Goal: Information Seeking & Learning: Find specific fact

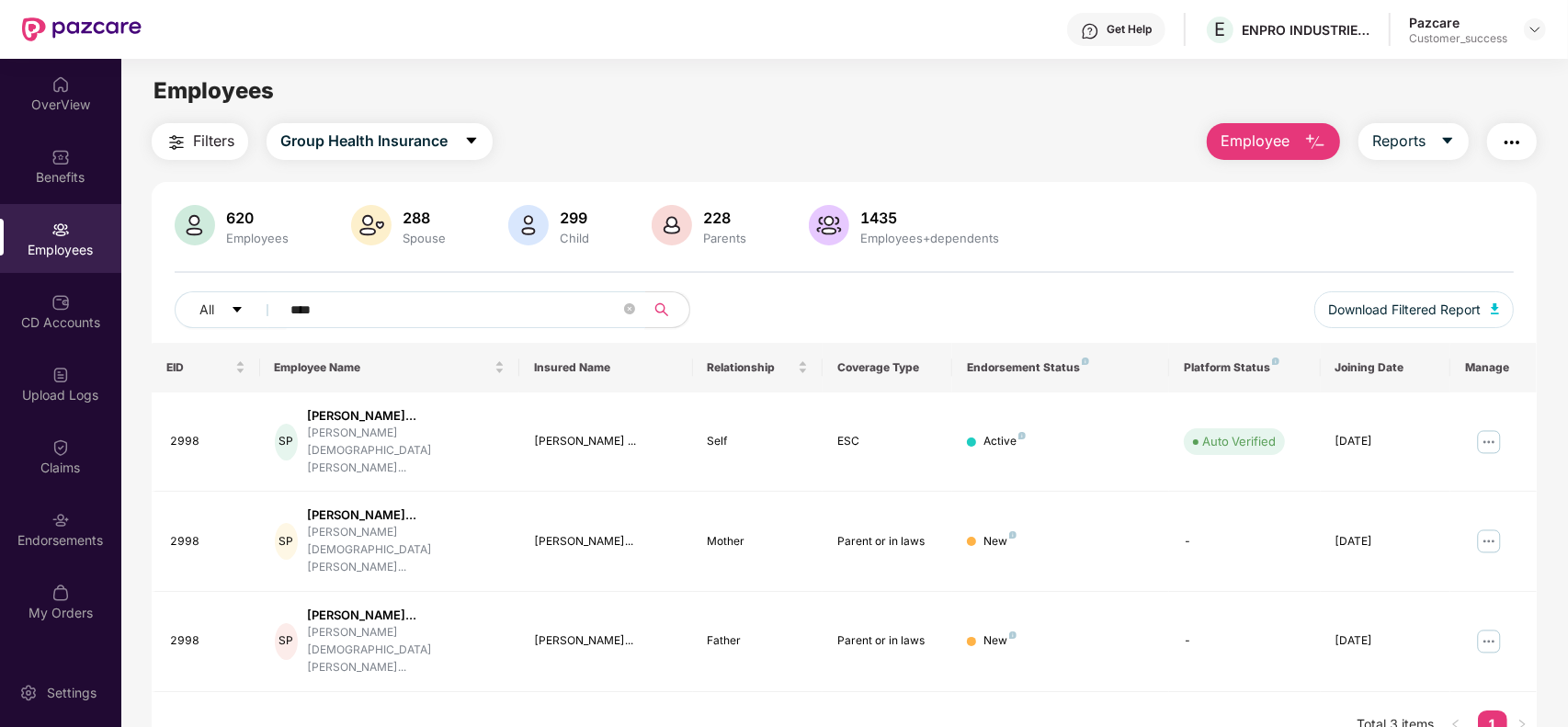
scroll to position [58, 0]
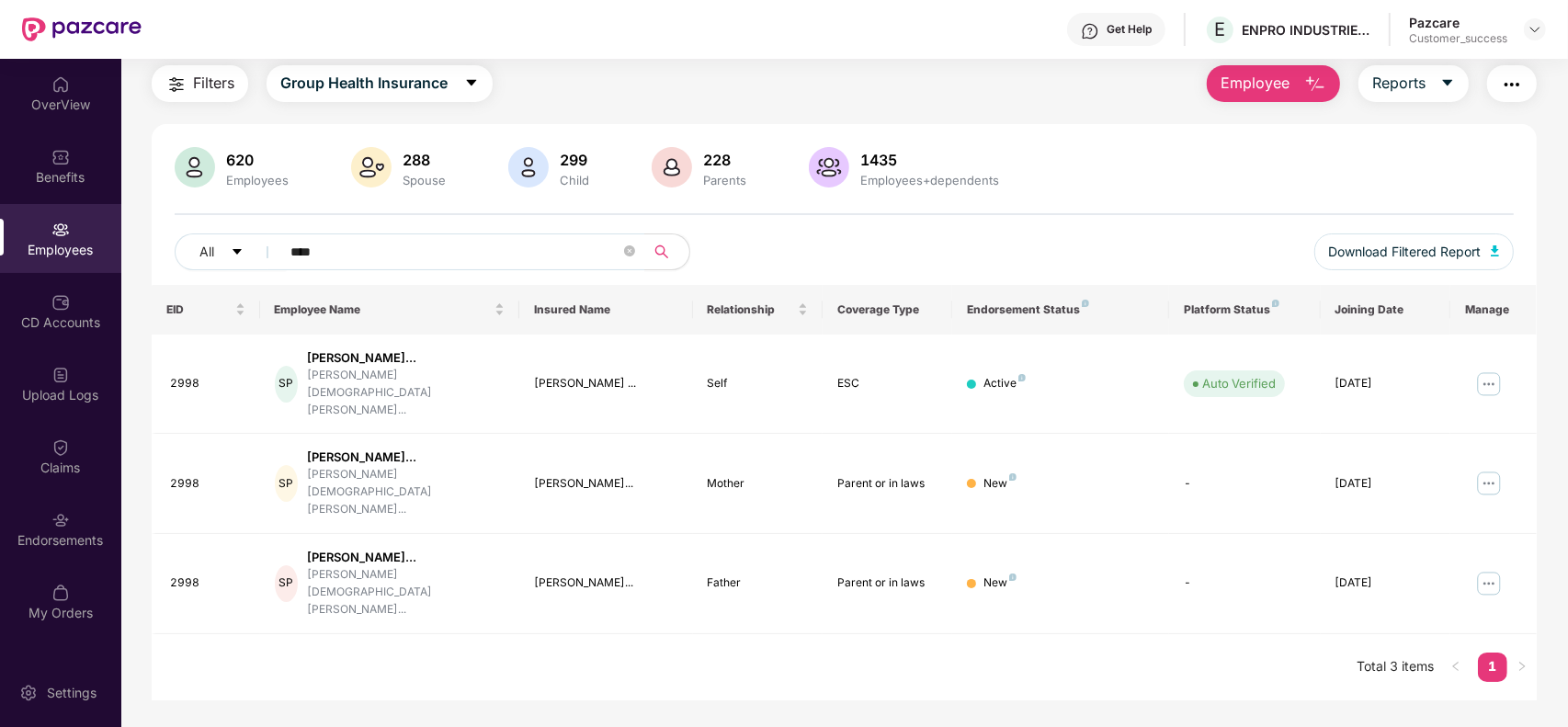
click at [1532, 35] on img at bounding box center [1535, 30] width 15 height 15
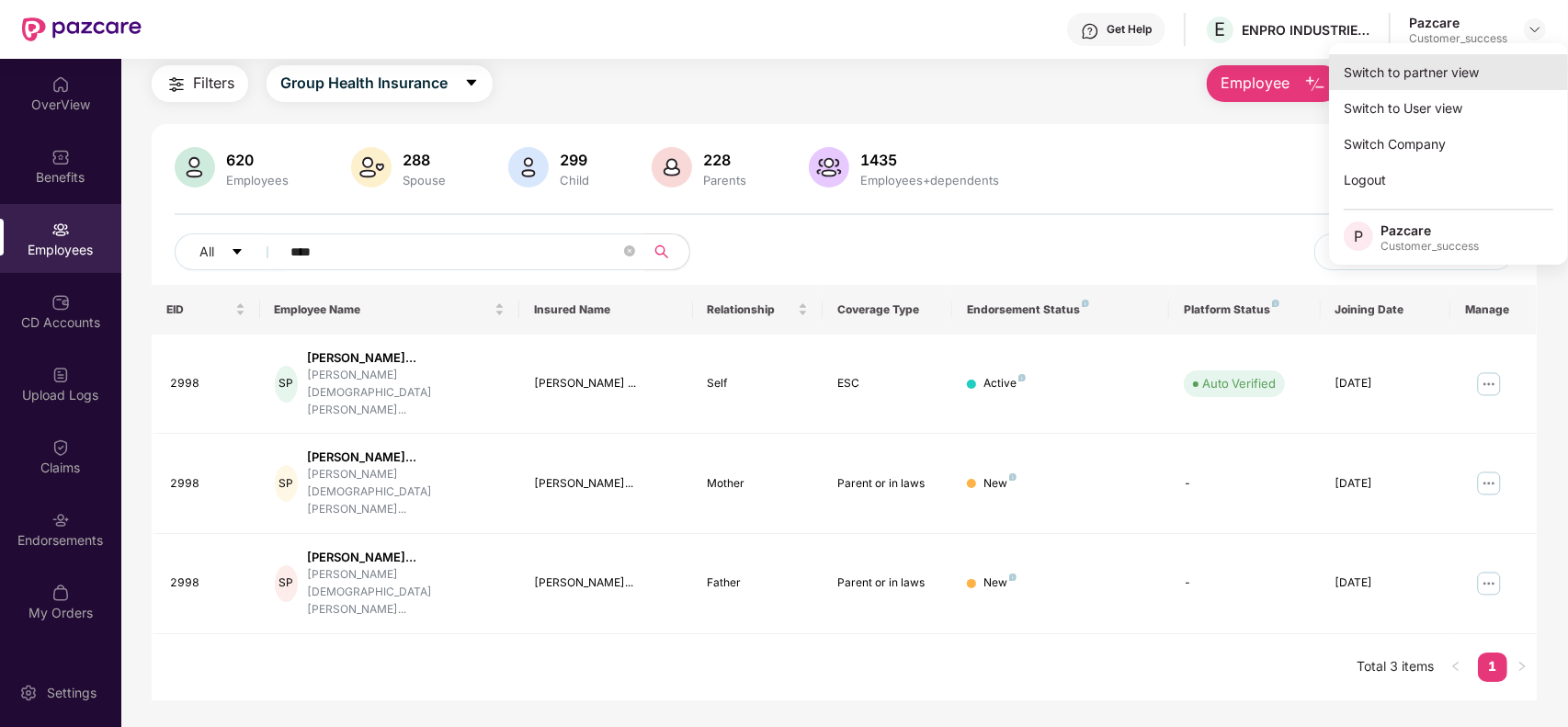
click at [1393, 61] on div "Switch to partner view" at bounding box center [1448, 72] width 239 height 36
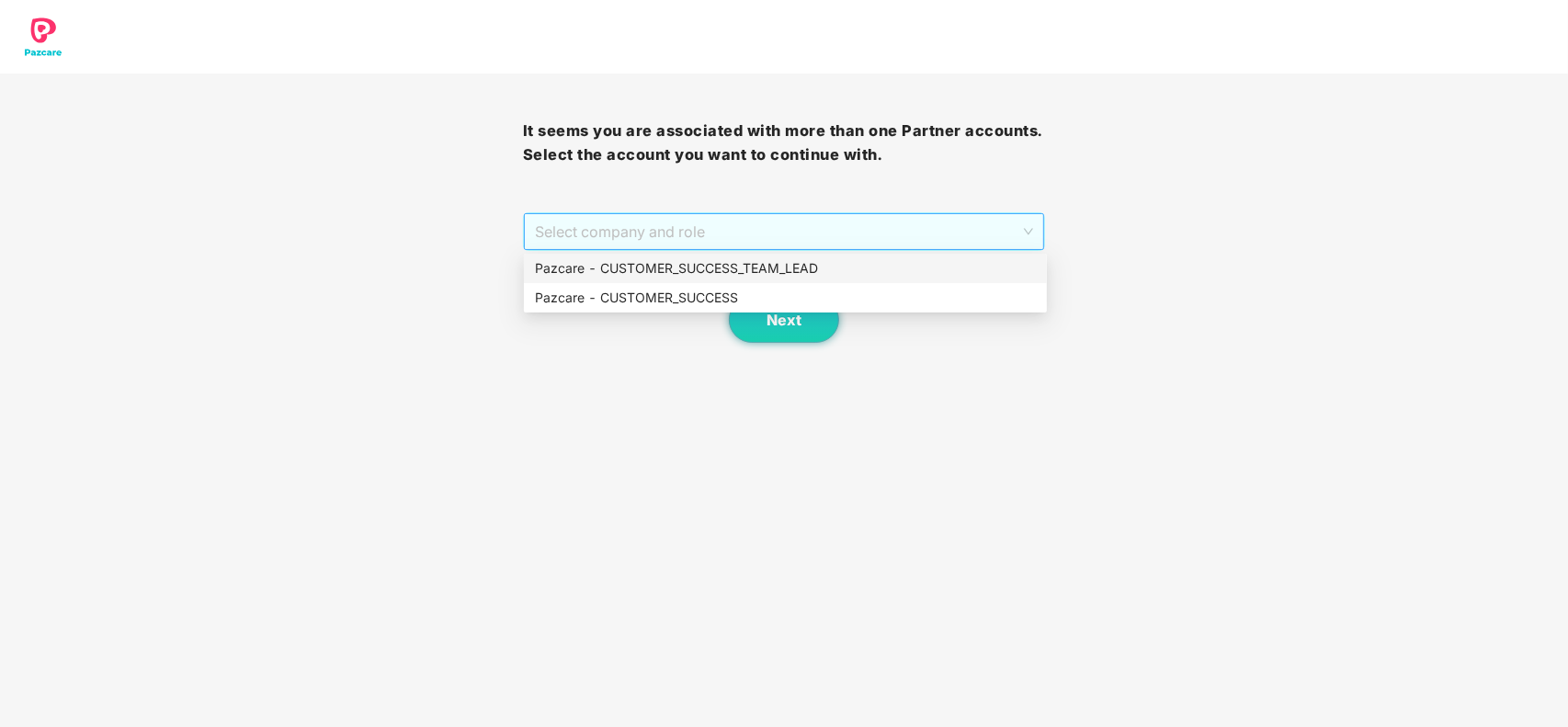
click at [740, 235] on span "Select company and role" at bounding box center [784, 232] width 499 height 35
click at [691, 288] on div "Pazcare - CUSTOMER_SUCCESS" at bounding box center [785, 298] width 501 height 20
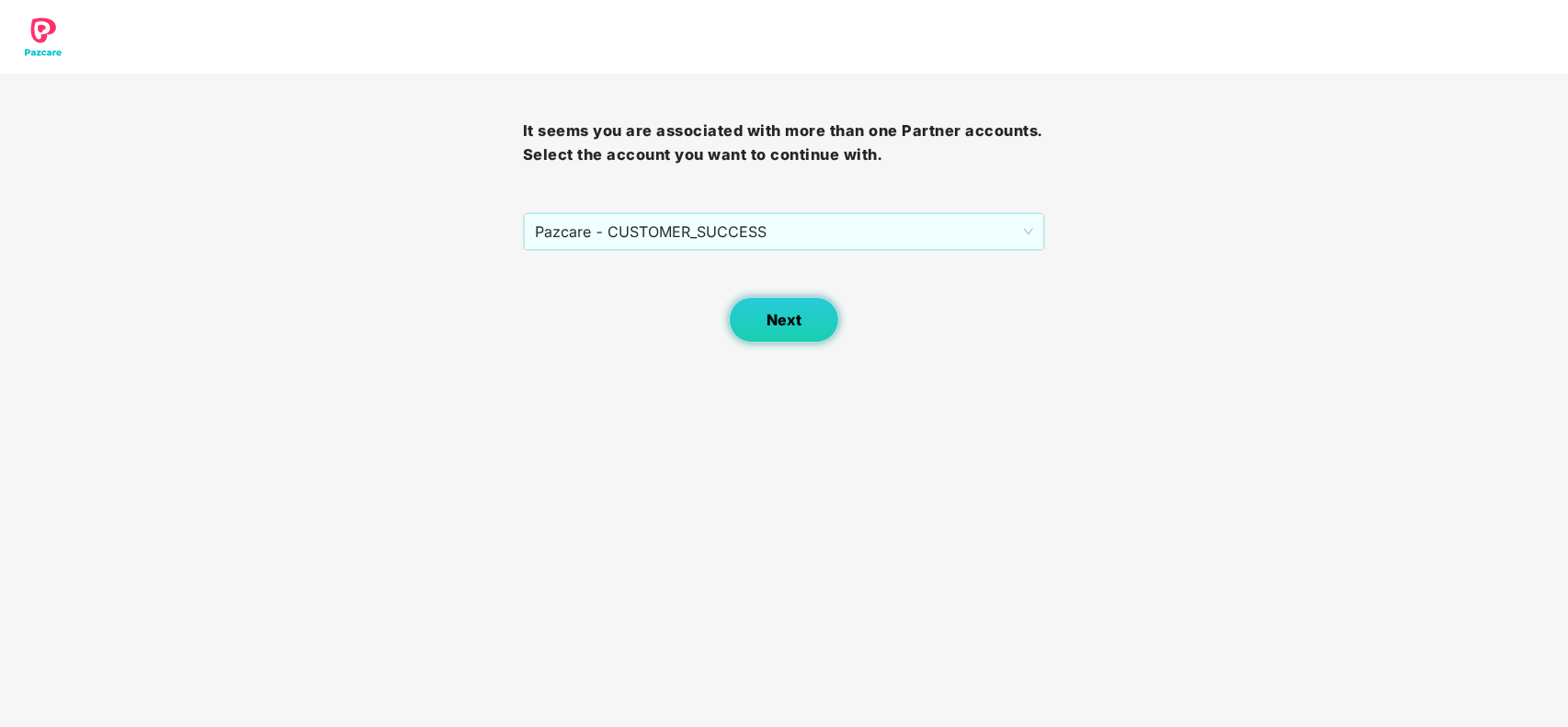
click at [782, 319] on span "Next" at bounding box center [784, 320] width 35 height 18
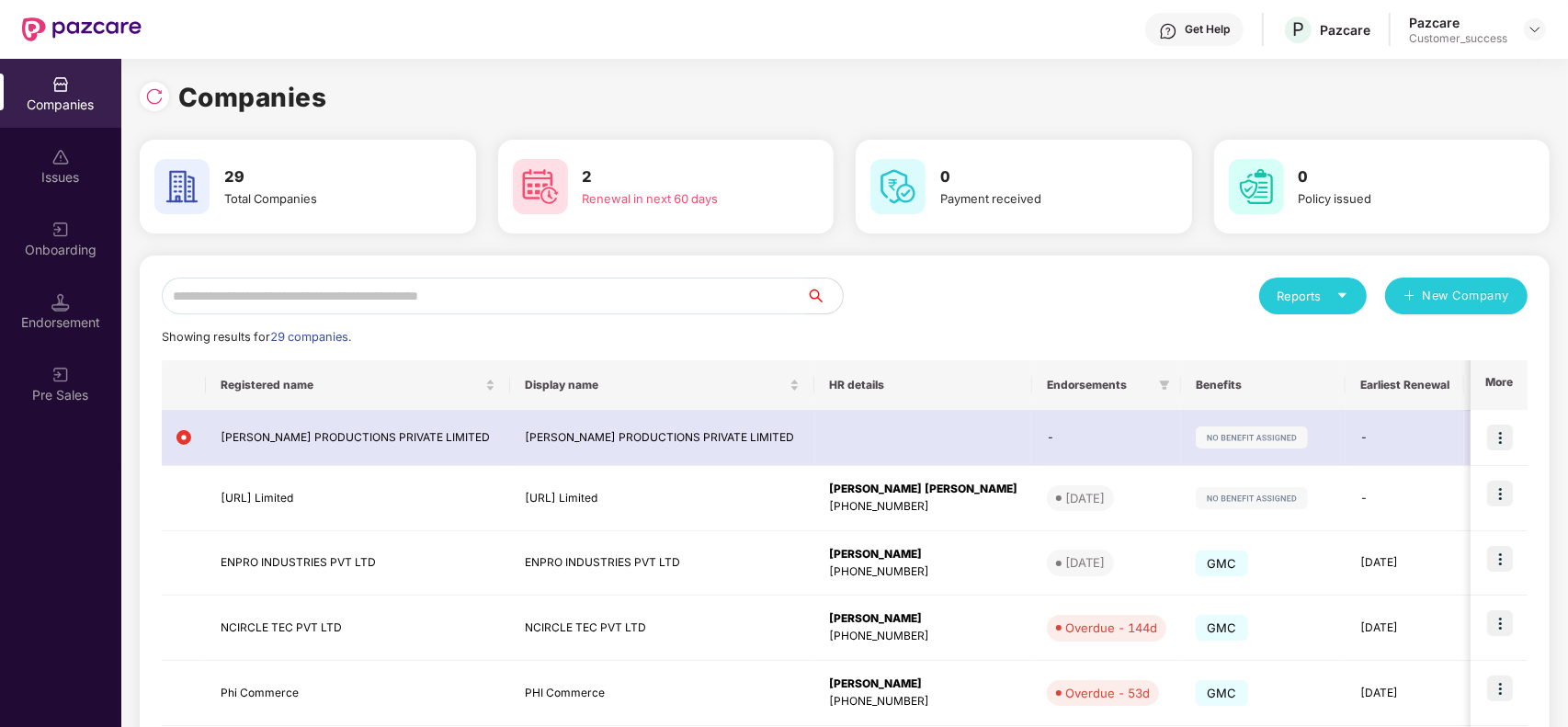
click at [407, 290] on input "text" at bounding box center [484, 296] width 644 height 37
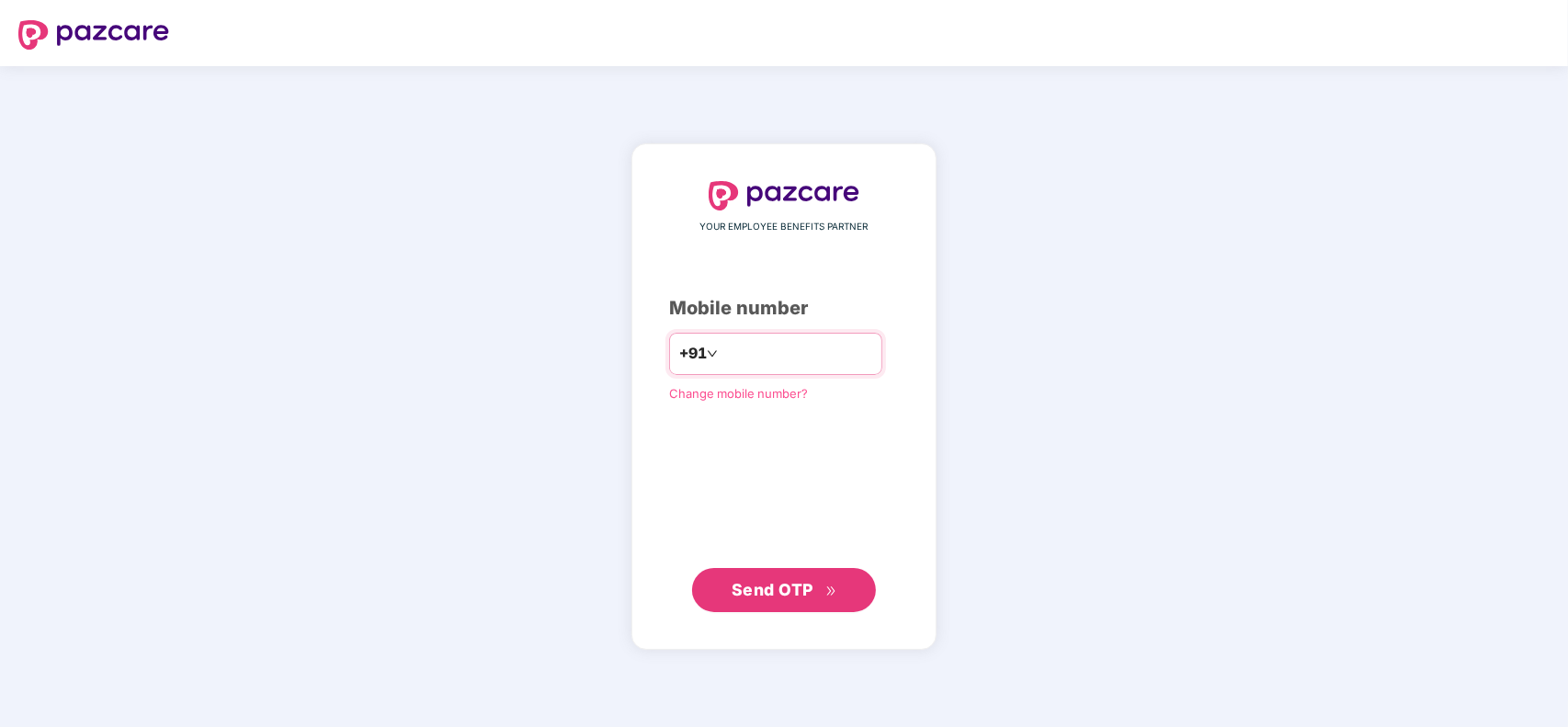
type input "**********"
click at [774, 596] on span "Send OTP" at bounding box center [772, 589] width 82 height 20
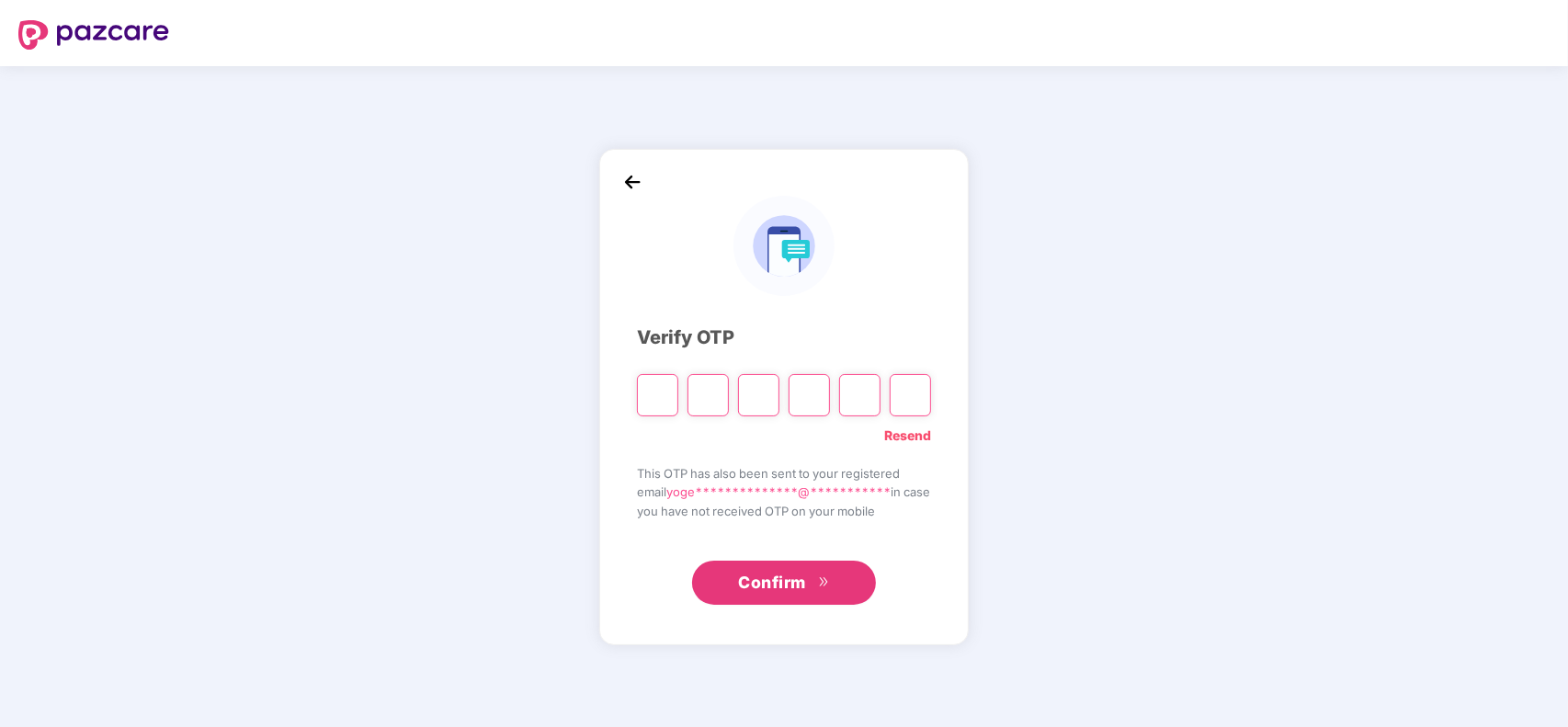
type input "*"
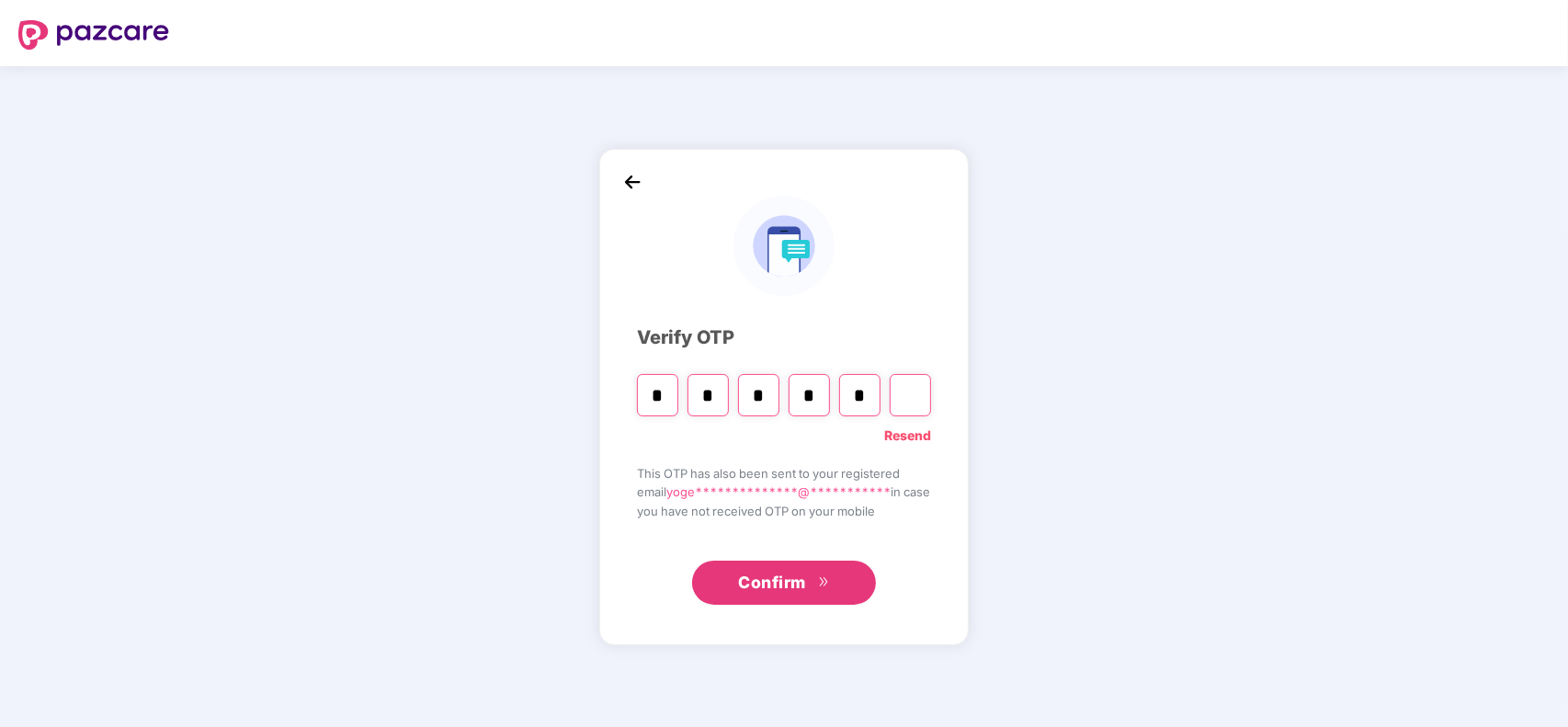
type input "*"
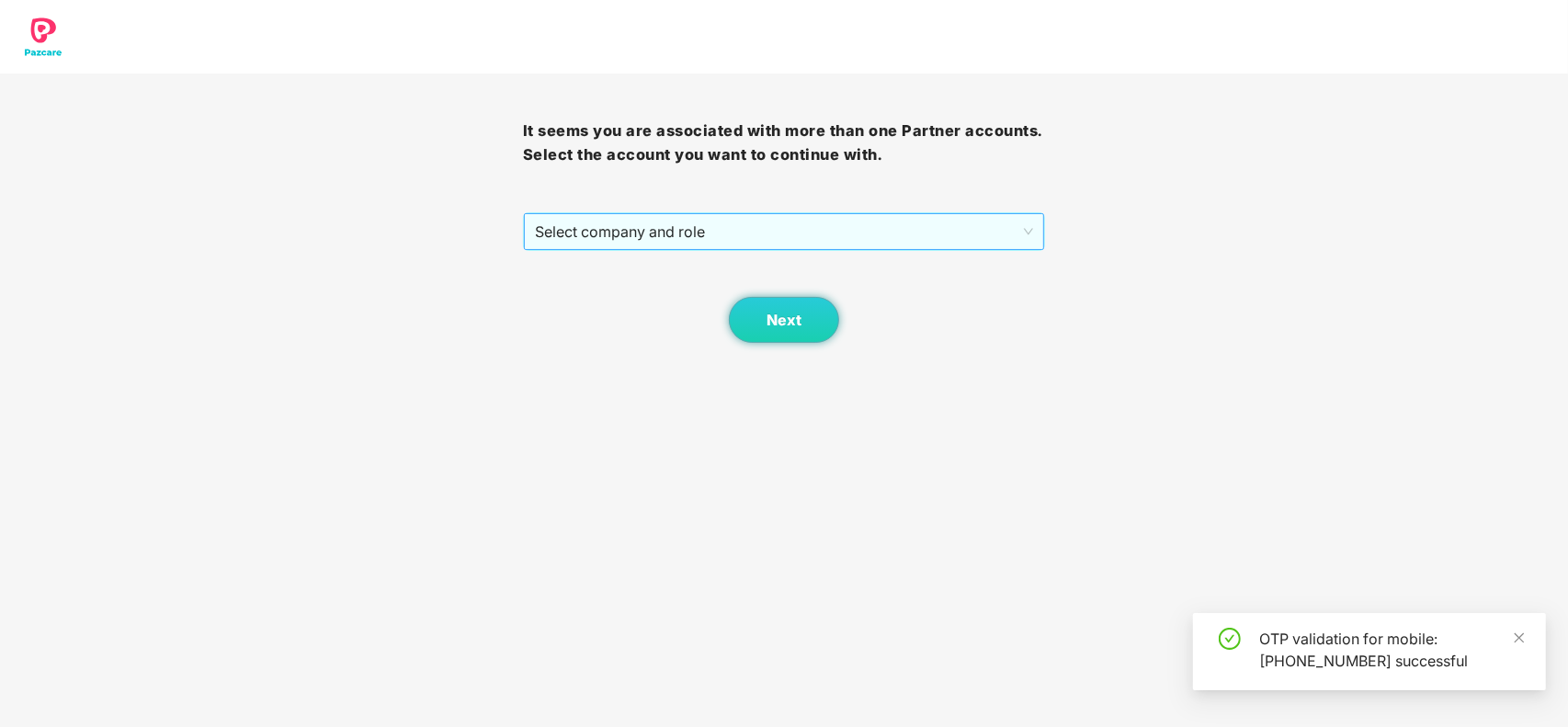
click at [623, 218] on span "Select company and role" at bounding box center [784, 232] width 499 height 35
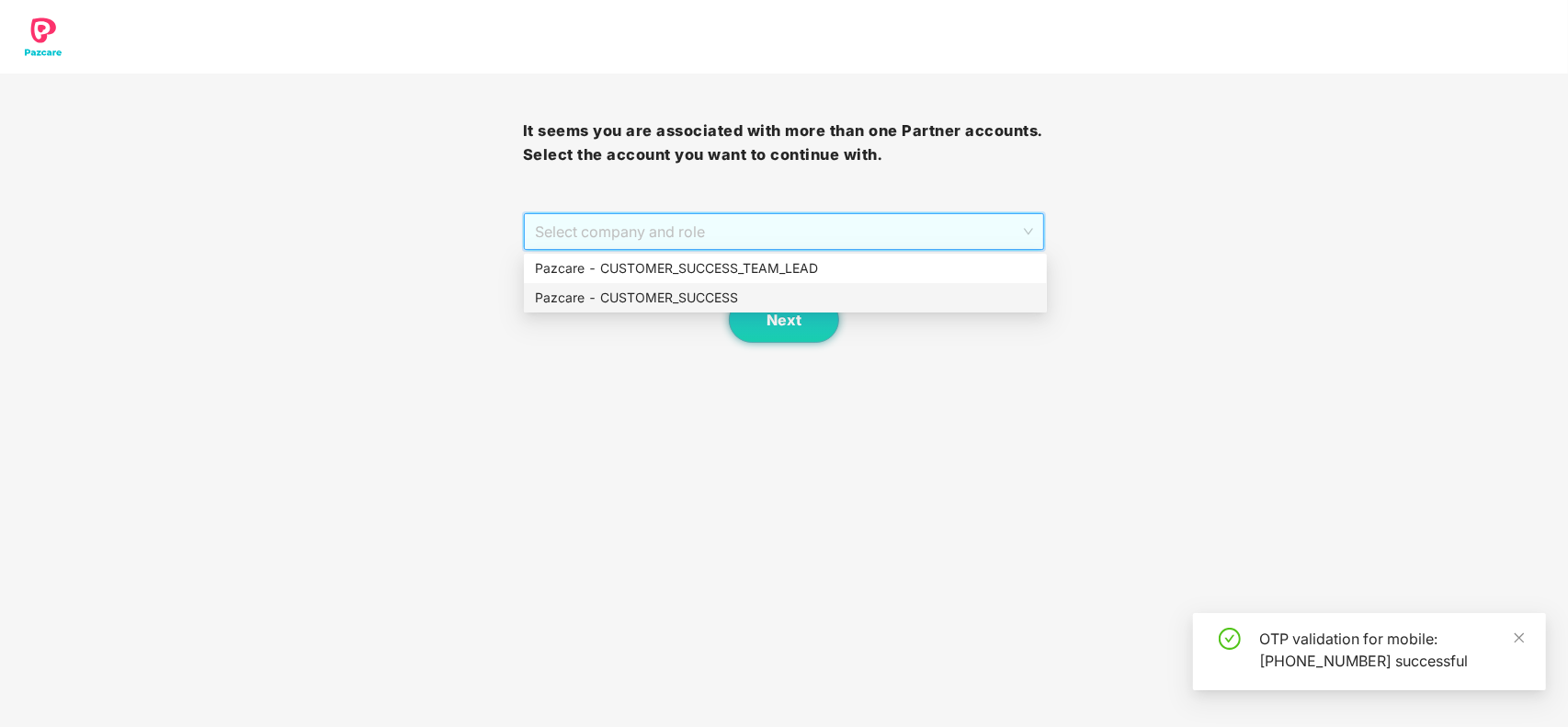
click at [627, 288] on div "Pazcare - CUSTOMER_SUCCESS" at bounding box center [785, 298] width 501 height 20
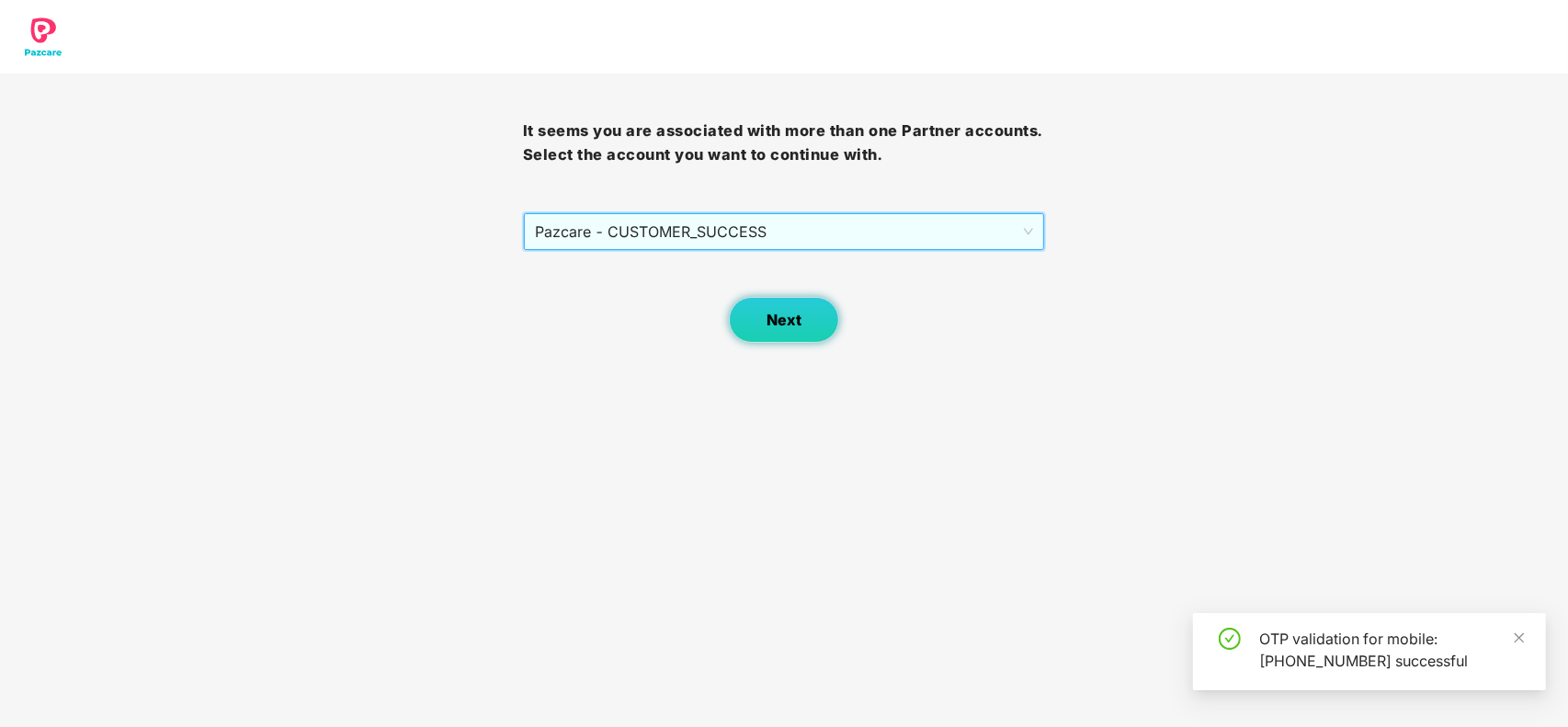
click at [782, 315] on span "Next" at bounding box center [784, 320] width 35 height 18
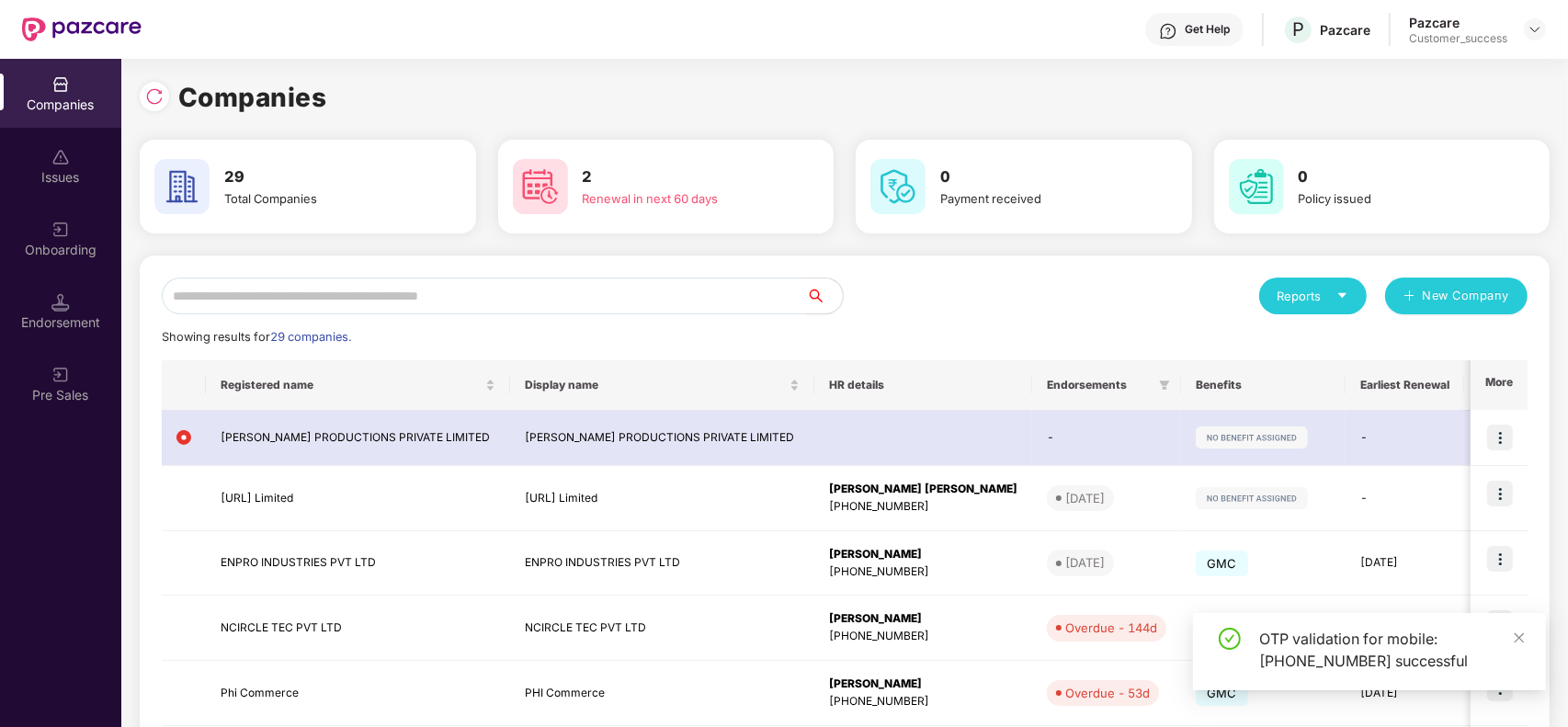
click at [439, 291] on input "text" at bounding box center [484, 296] width 644 height 37
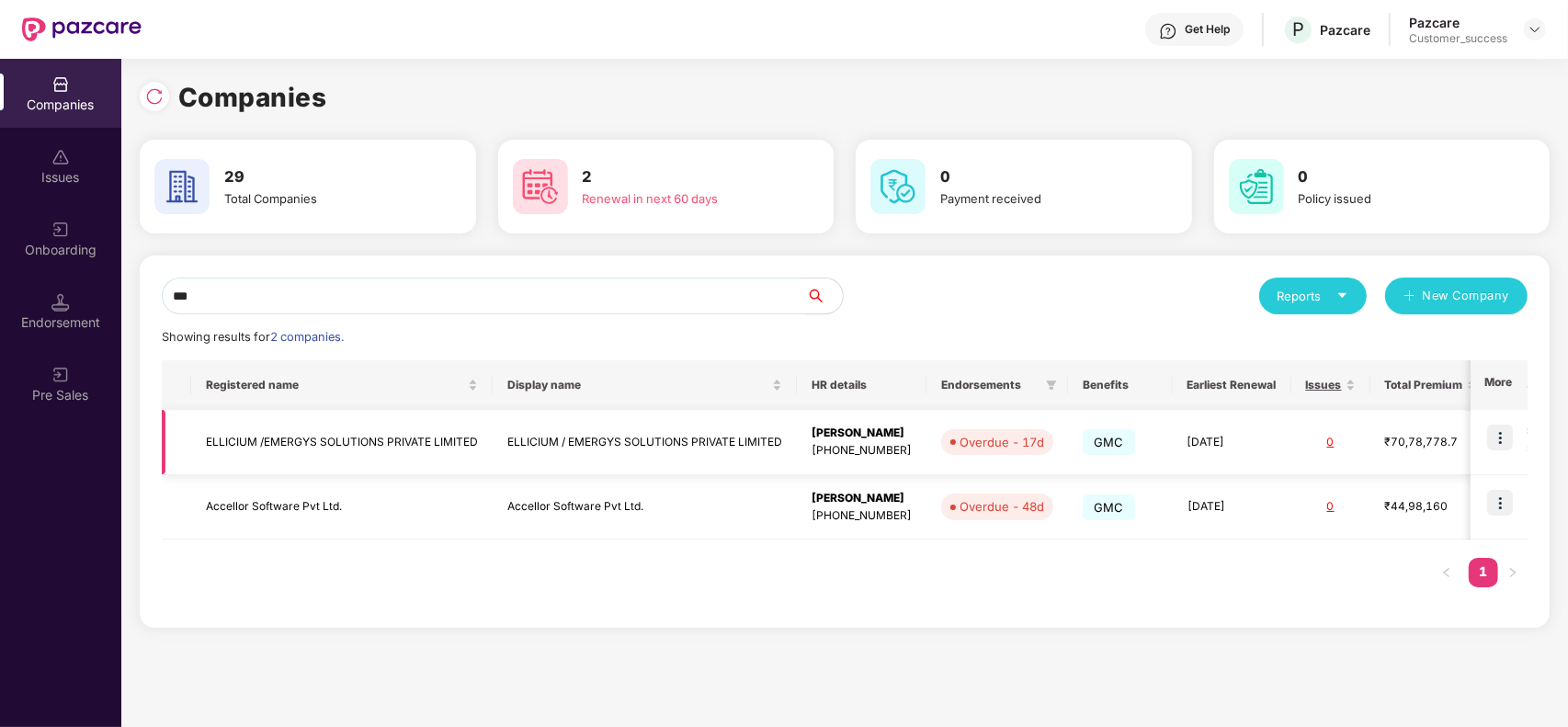
type input "***"
click at [1505, 444] on img at bounding box center [1500, 438] width 26 height 26
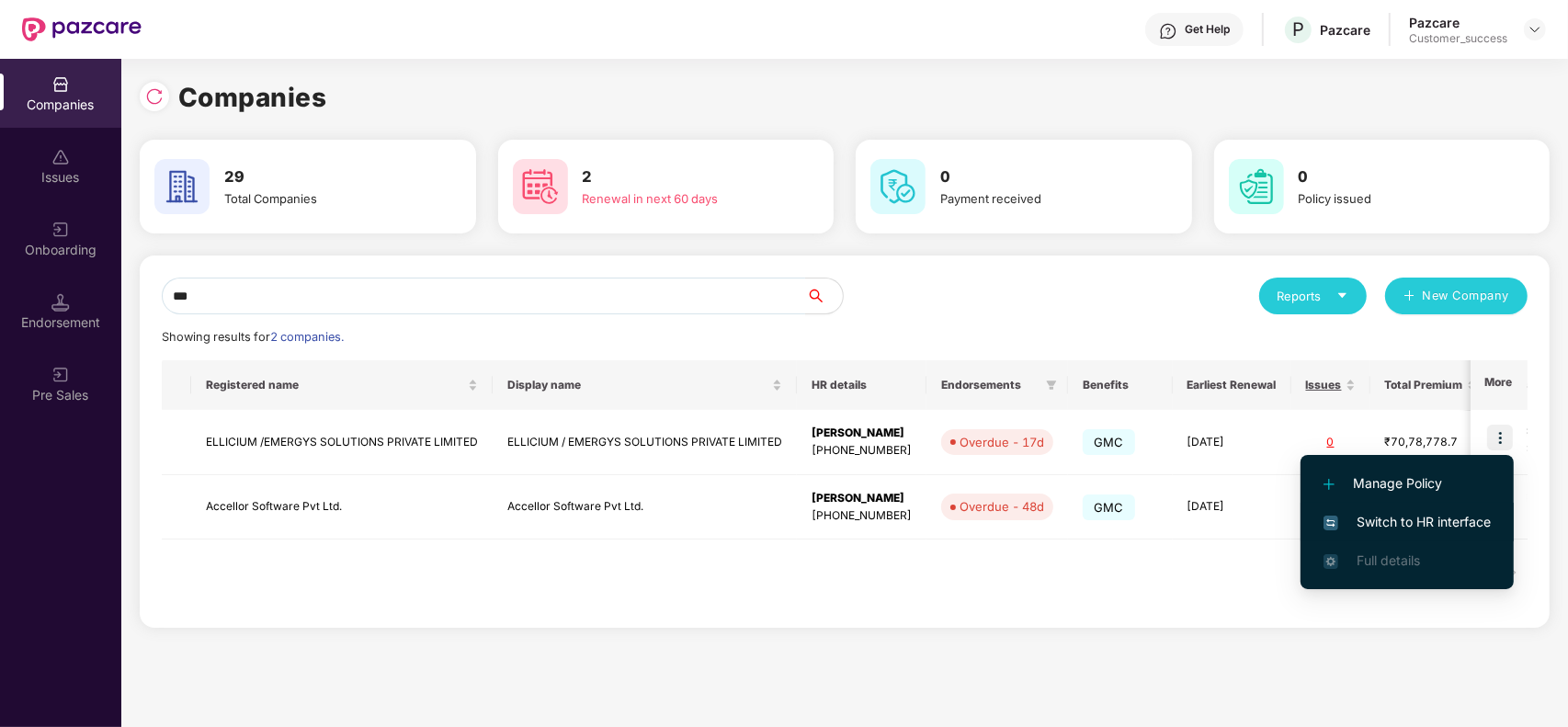
click at [1416, 513] on span "Switch to HR interface" at bounding box center [1407, 522] width 168 height 20
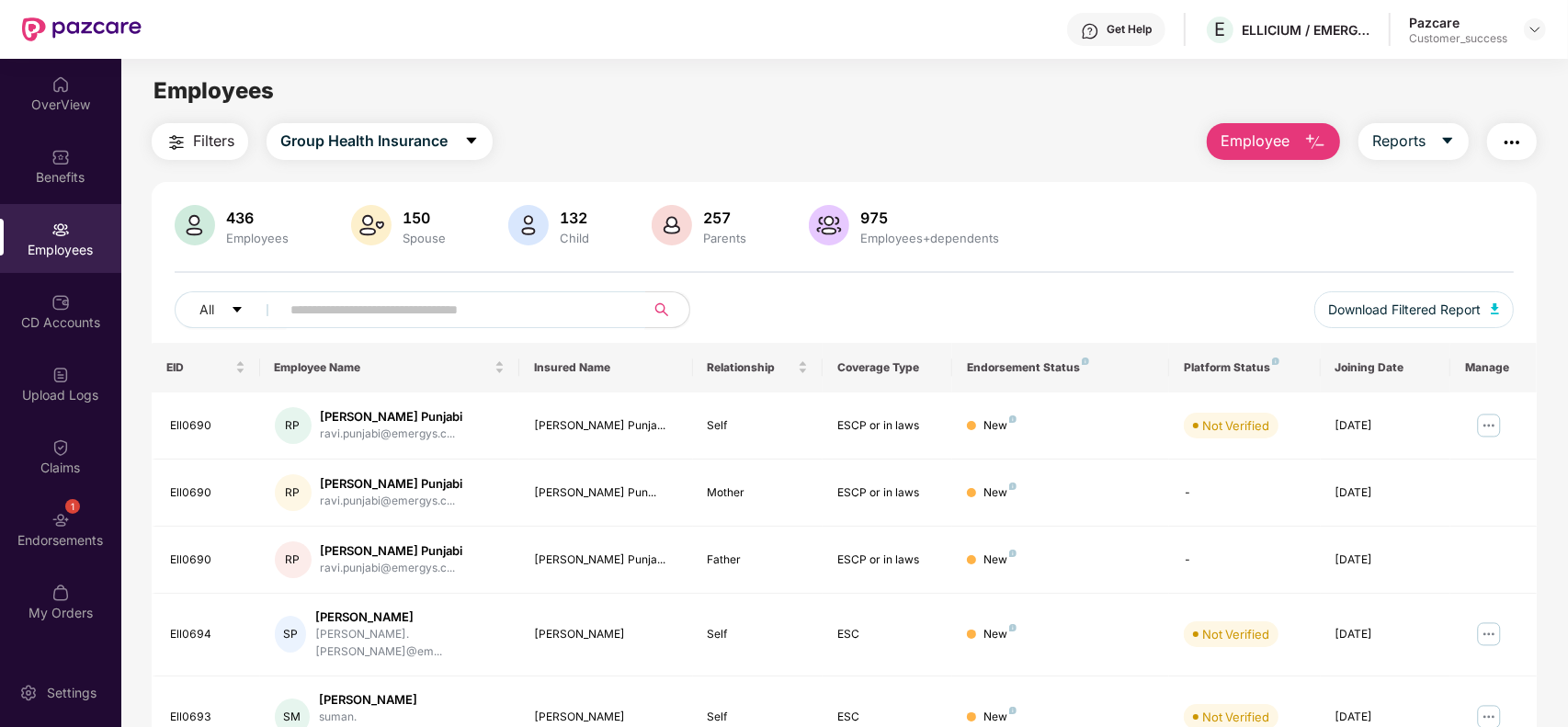
click at [328, 303] on input "text" at bounding box center [455, 310] width 330 height 28
paste input "**********"
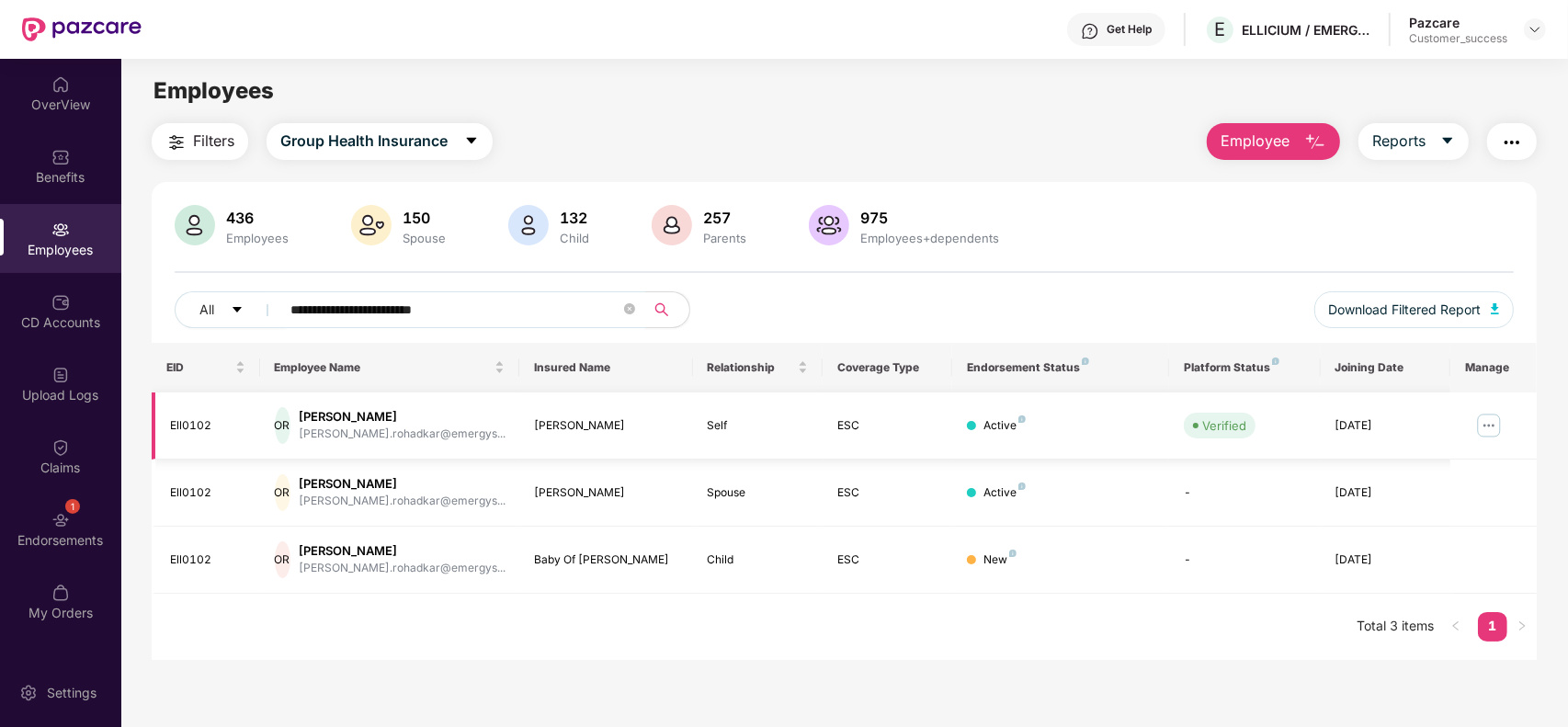
type input "**********"
click at [1491, 423] on img at bounding box center [1489, 426] width 30 height 30
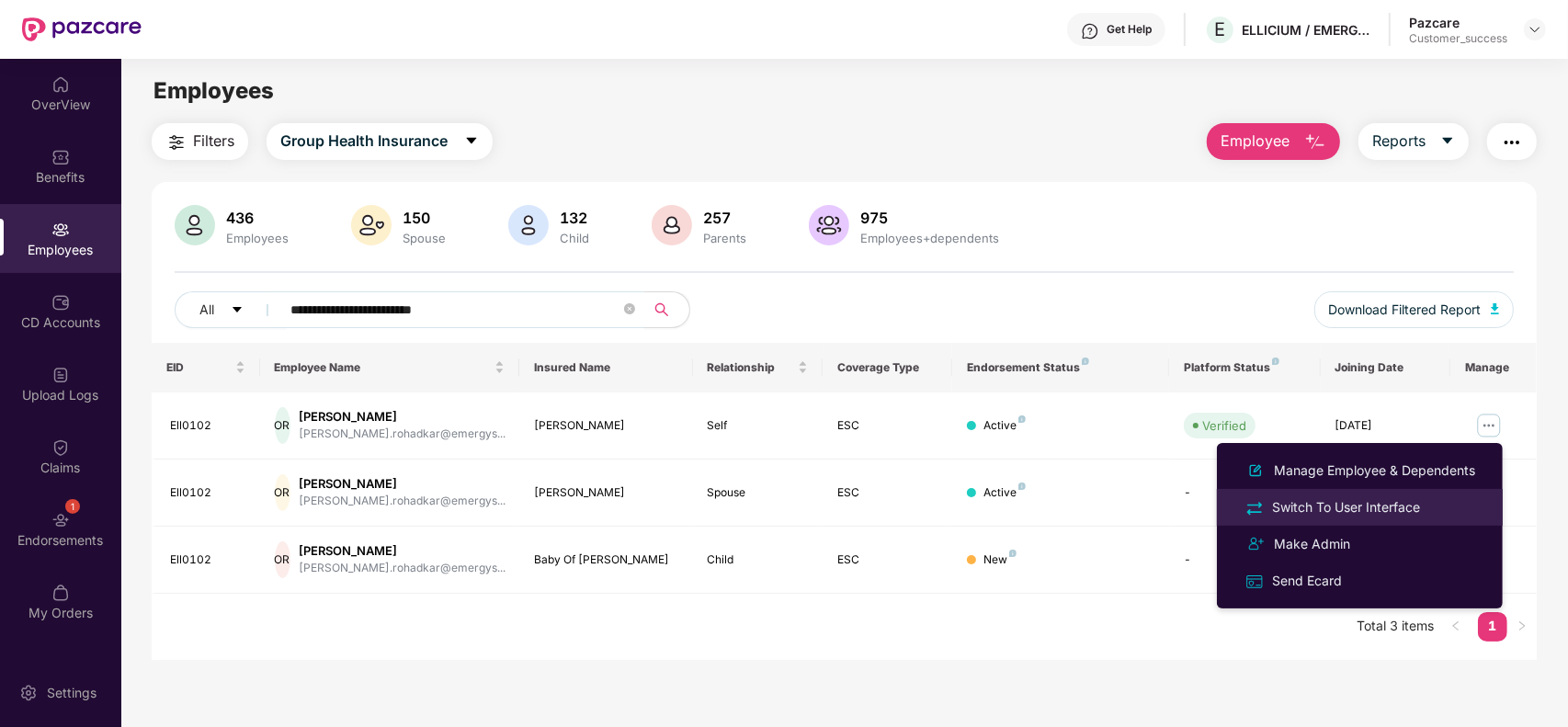
click at [1379, 504] on div "Switch To User Interface" at bounding box center [1346, 507] width 155 height 20
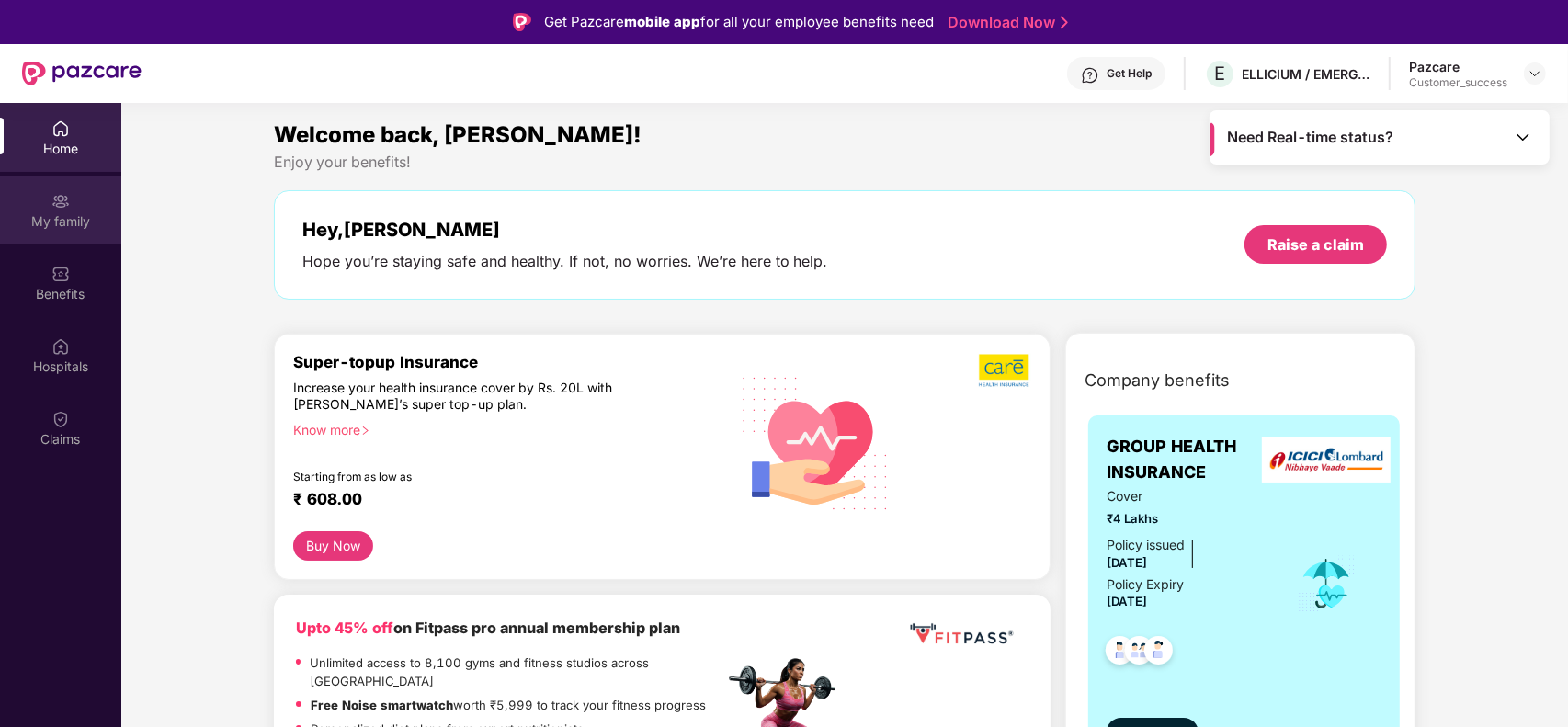
click at [69, 225] on div "My family" at bounding box center [60, 222] width 121 height 19
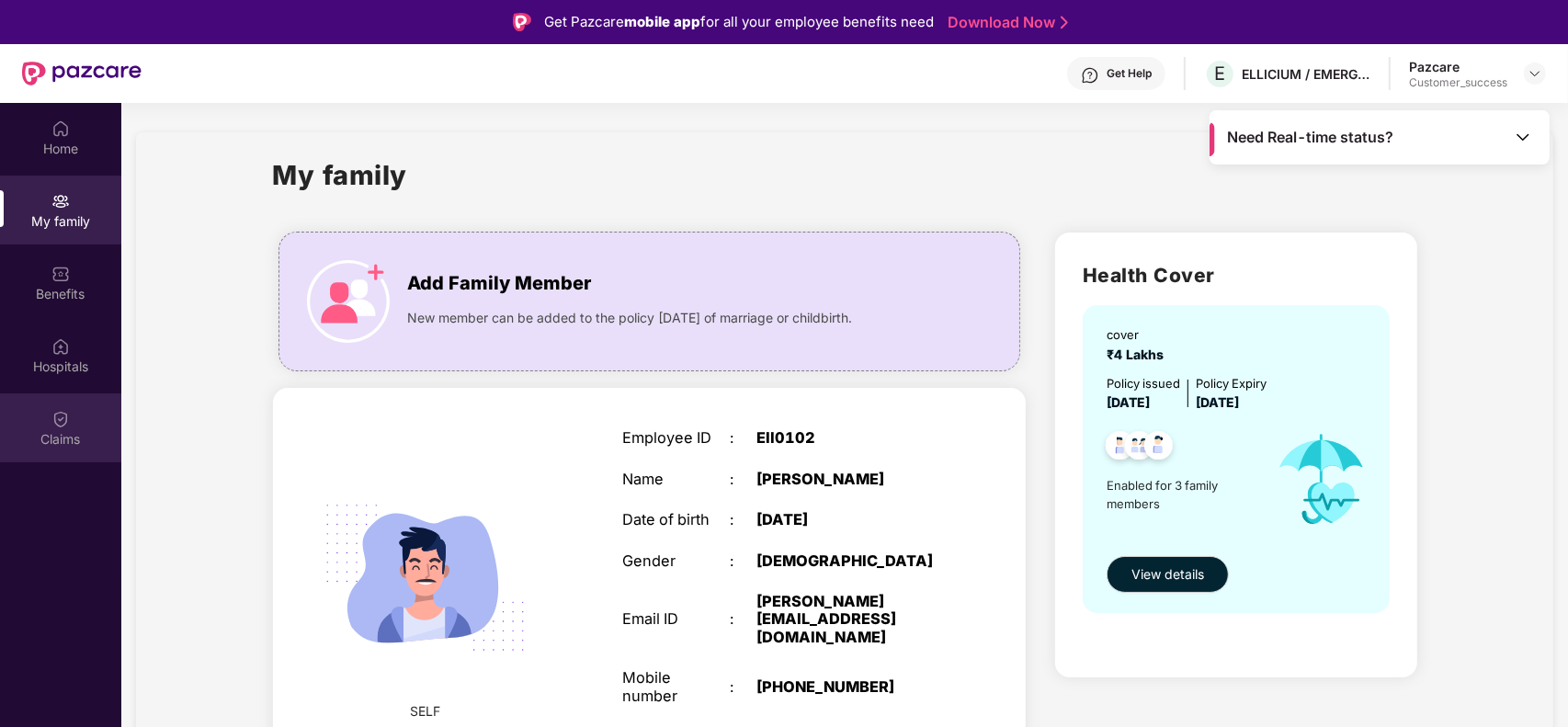
click at [64, 433] on div "Claims" at bounding box center [60, 439] width 121 height 19
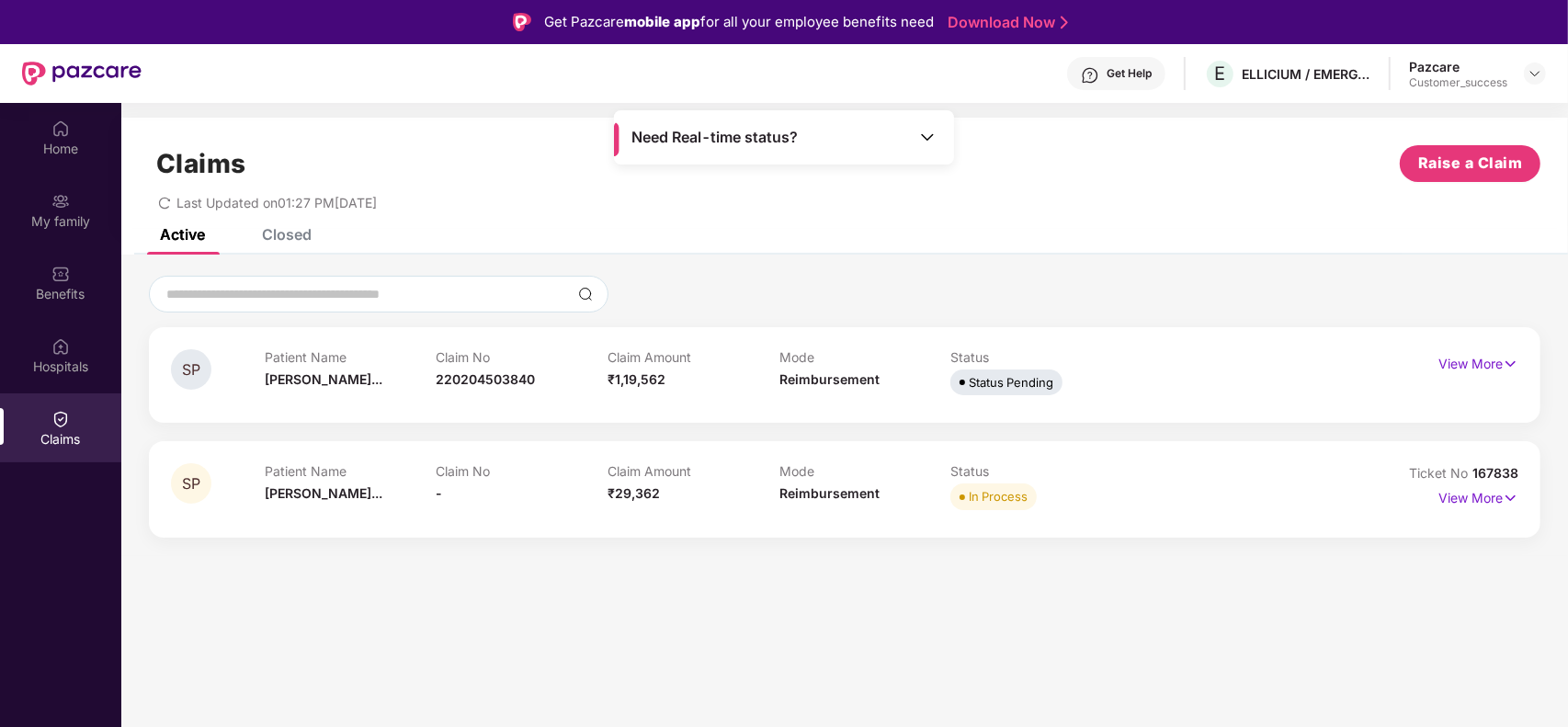
click at [927, 142] on img at bounding box center [928, 137] width 19 height 19
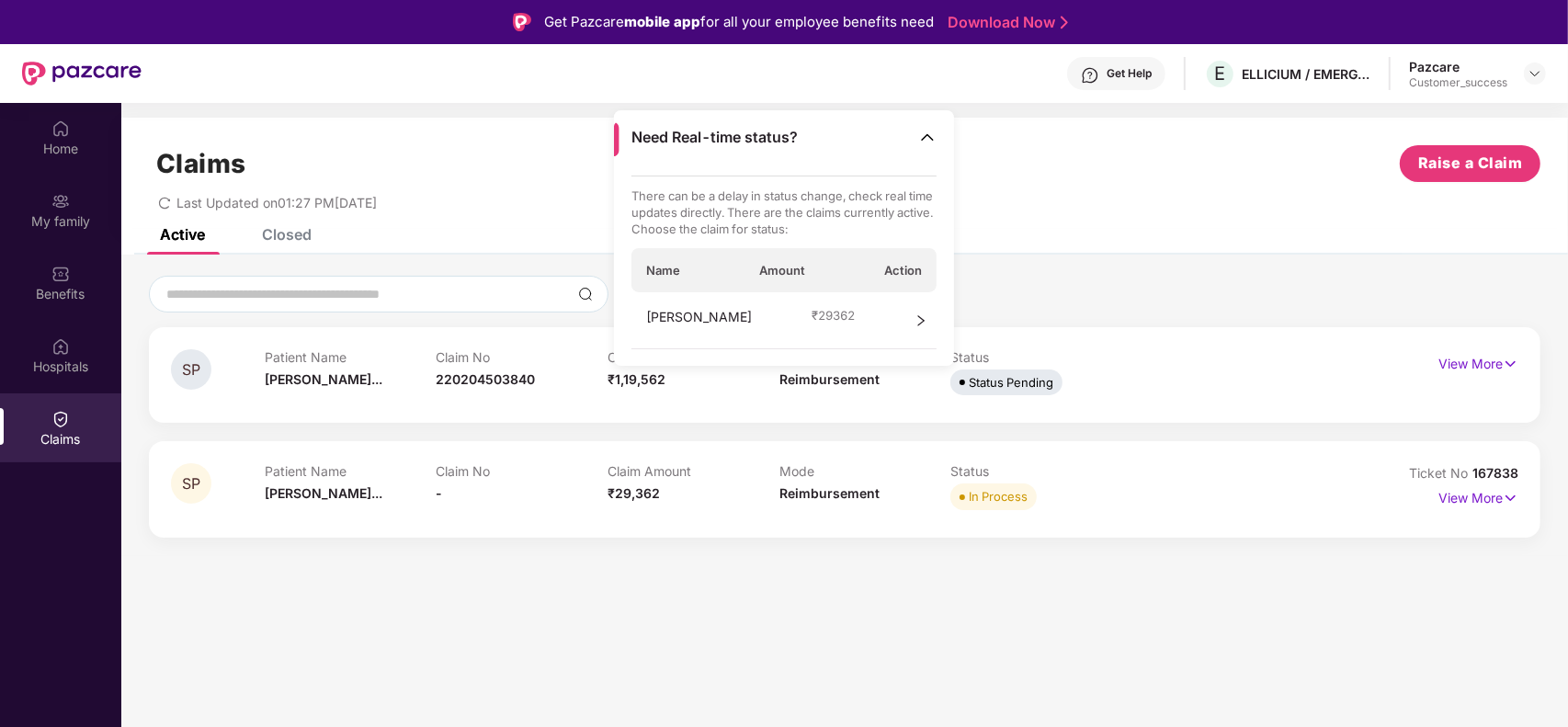
click at [1063, 177] on div "Claims Raise a Claim" at bounding box center [845, 164] width 1392 height 37
click at [1446, 496] on p "View More" at bounding box center [1479, 496] width 80 height 25
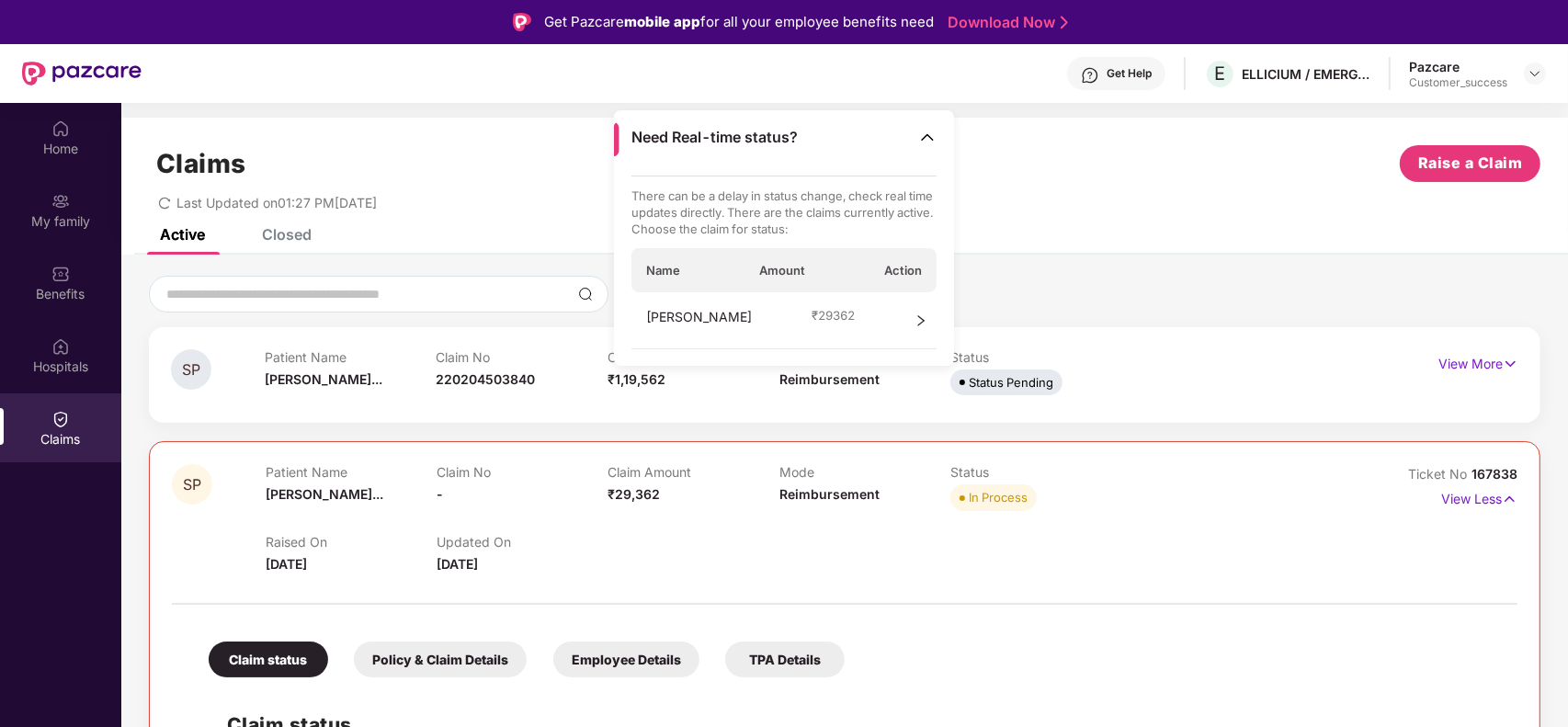
click at [1036, 559] on div "Raised On [DATE] Updated On [DATE]" at bounding box center [779, 545] width 1027 height 59
click at [70, 222] on div "My family" at bounding box center [60, 222] width 121 height 19
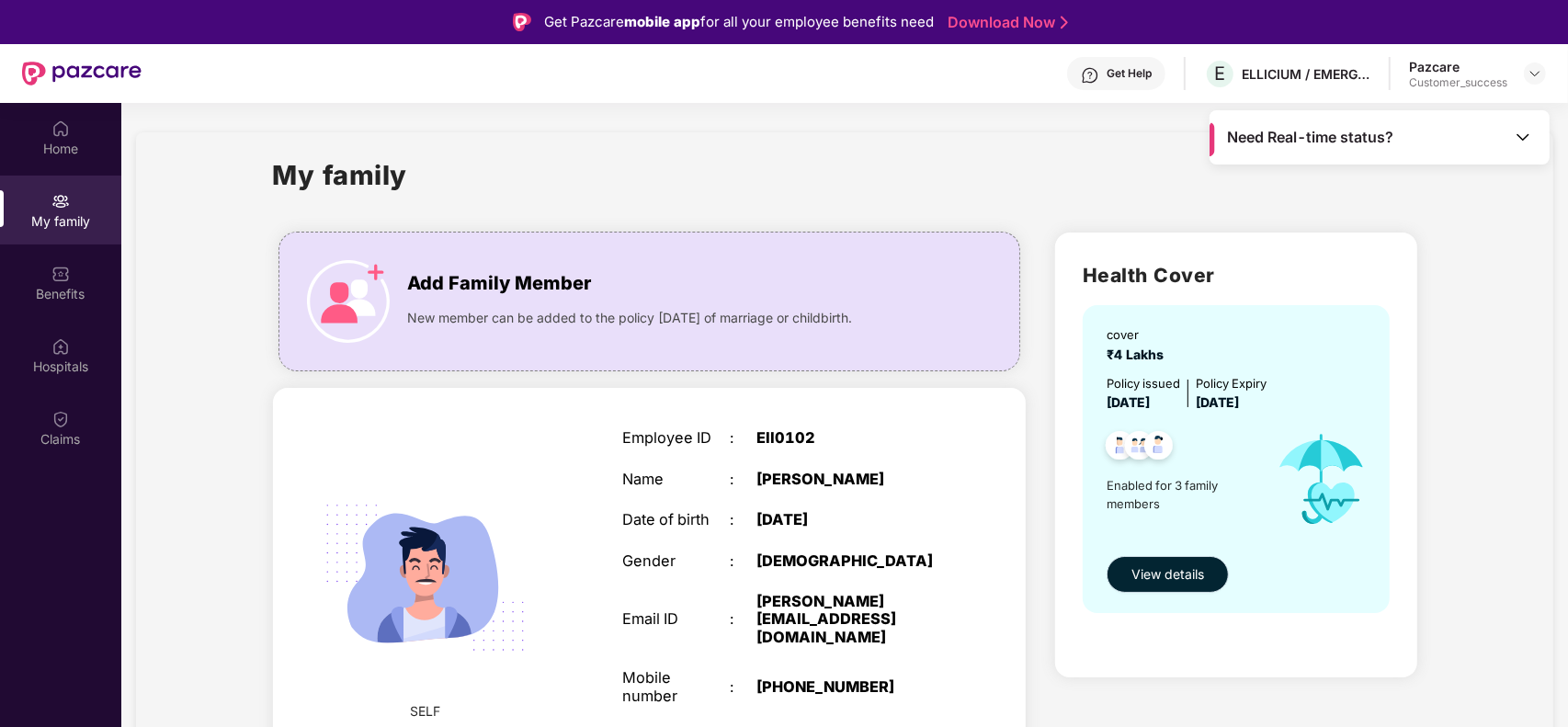
click at [1174, 582] on span "View details" at bounding box center [1168, 575] width 73 height 20
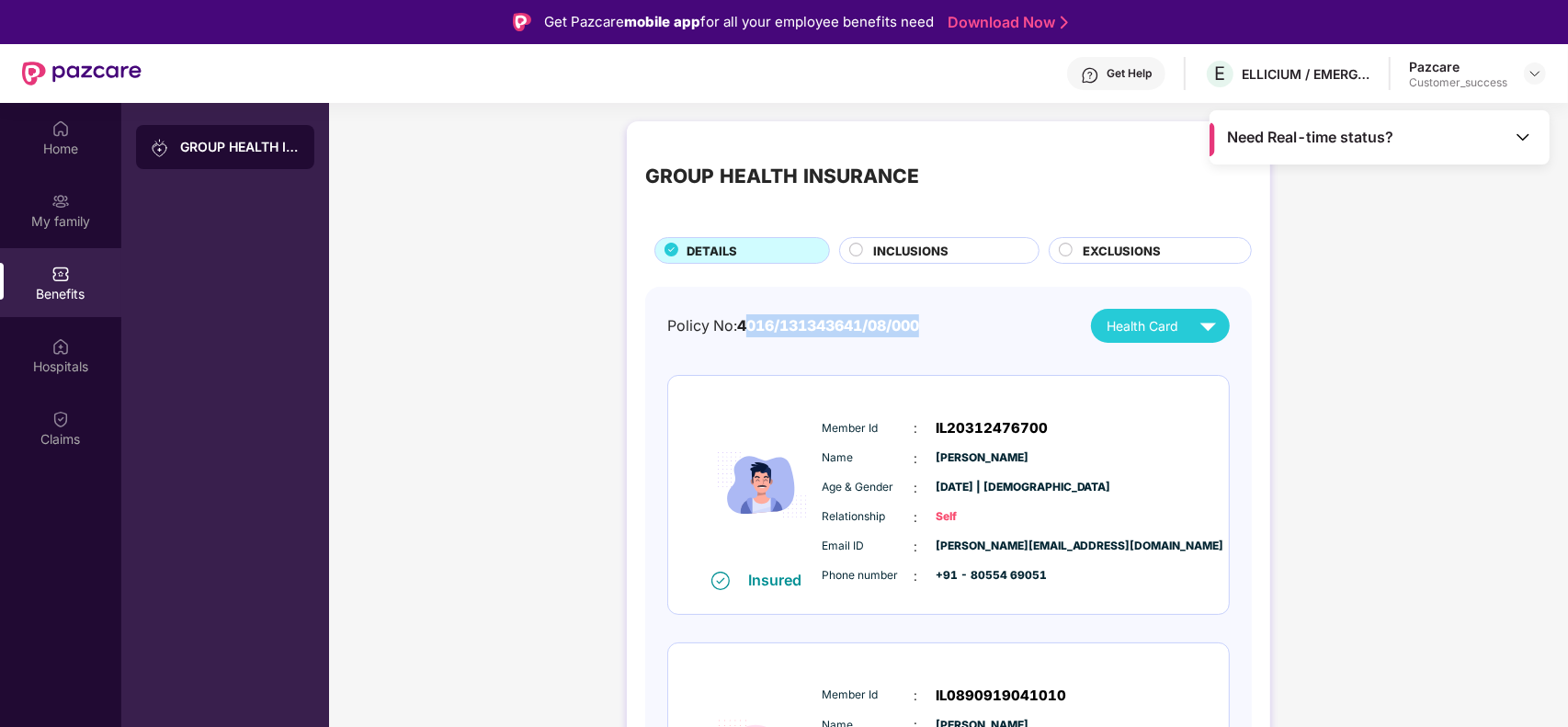
drag, startPoint x: 944, startPoint y: 332, endPoint x: 744, endPoint y: 322, distance: 200.2
click at [744, 322] on div "Policy No: 4016/131343641/08/000 Health Card" at bounding box center [948, 326] width 563 height 34
copy span "4016/131343641/08/000"
click at [86, 231] on div "My family" at bounding box center [60, 210] width 121 height 69
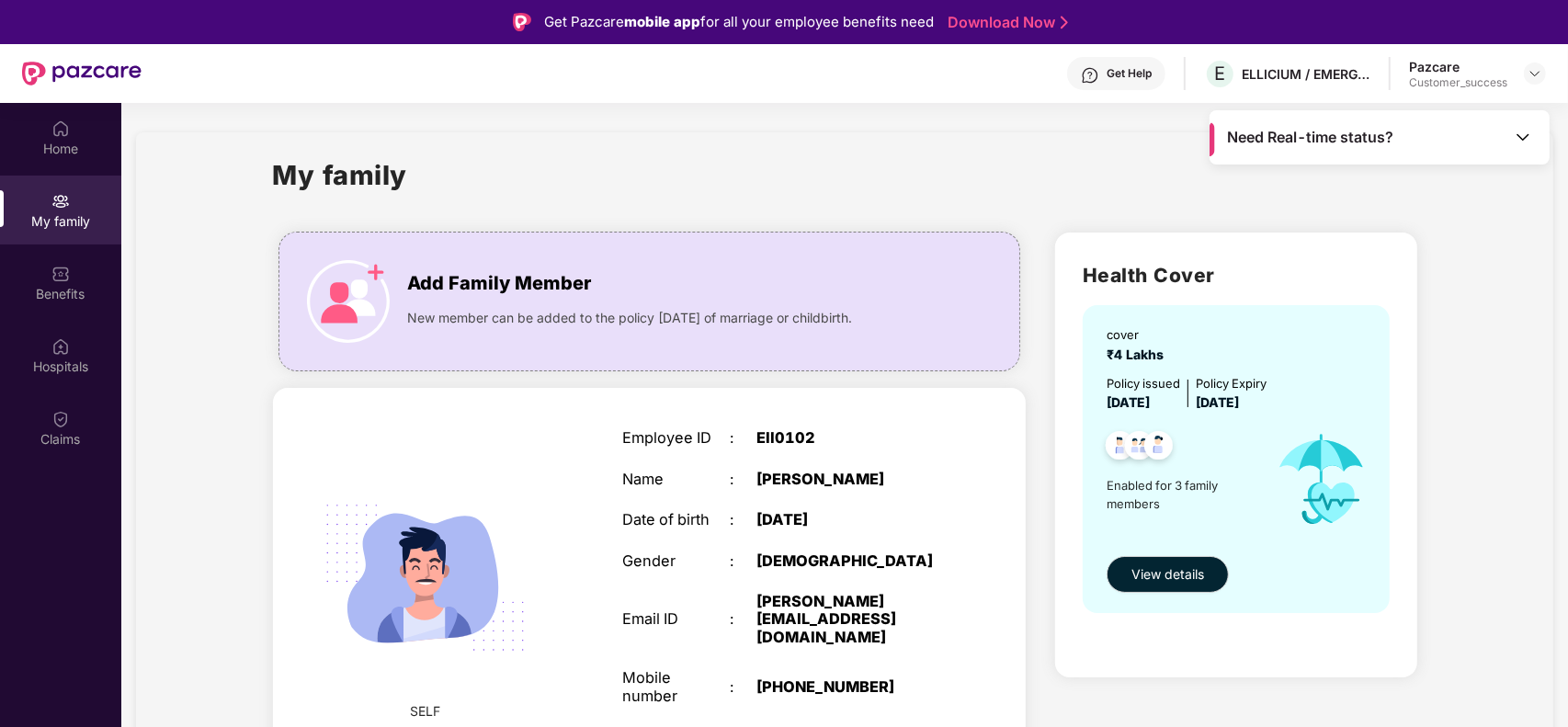
click at [774, 438] on div "Ell0102" at bounding box center [851, 438] width 188 height 18
copy div "Ell0102"
